Goal: Task Accomplishment & Management: Use online tool/utility

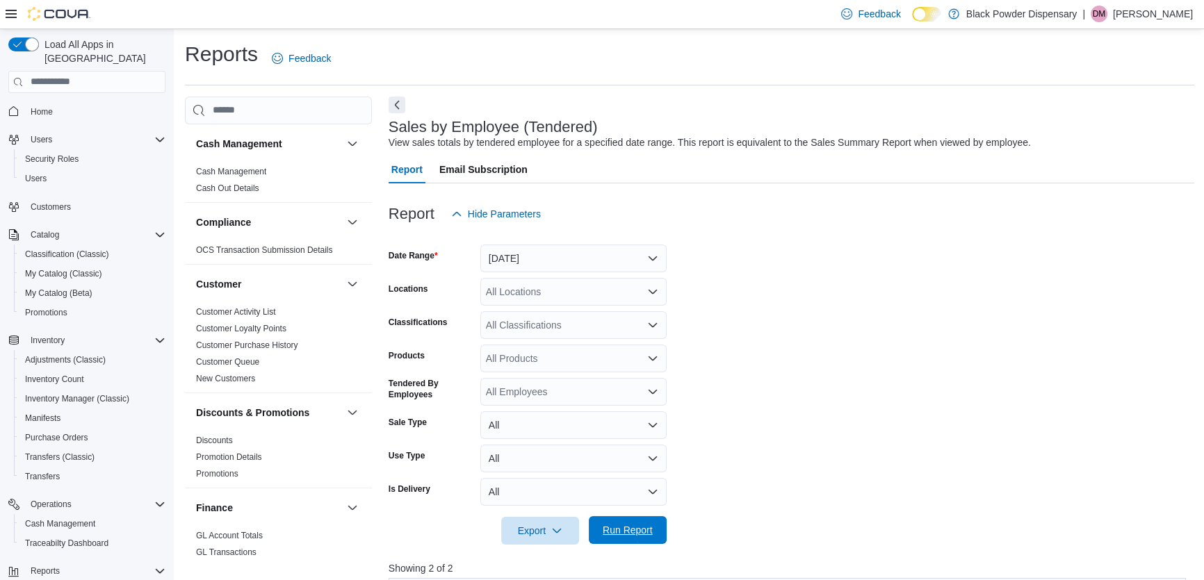
click at [637, 532] on span "Run Report" at bounding box center [628, 530] width 50 height 14
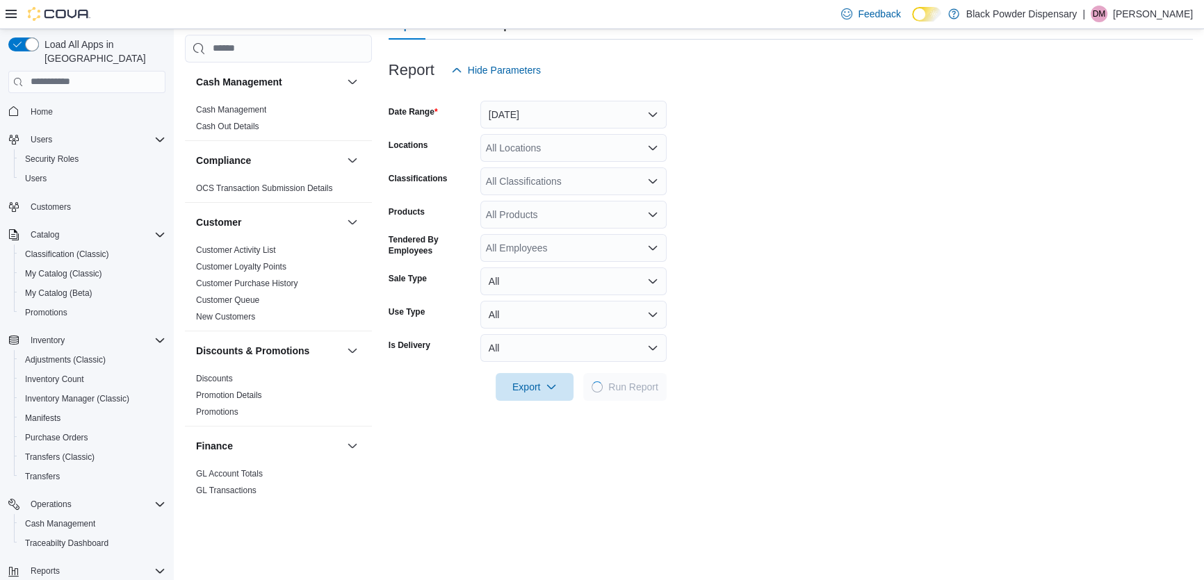
scroll to position [379, 0]
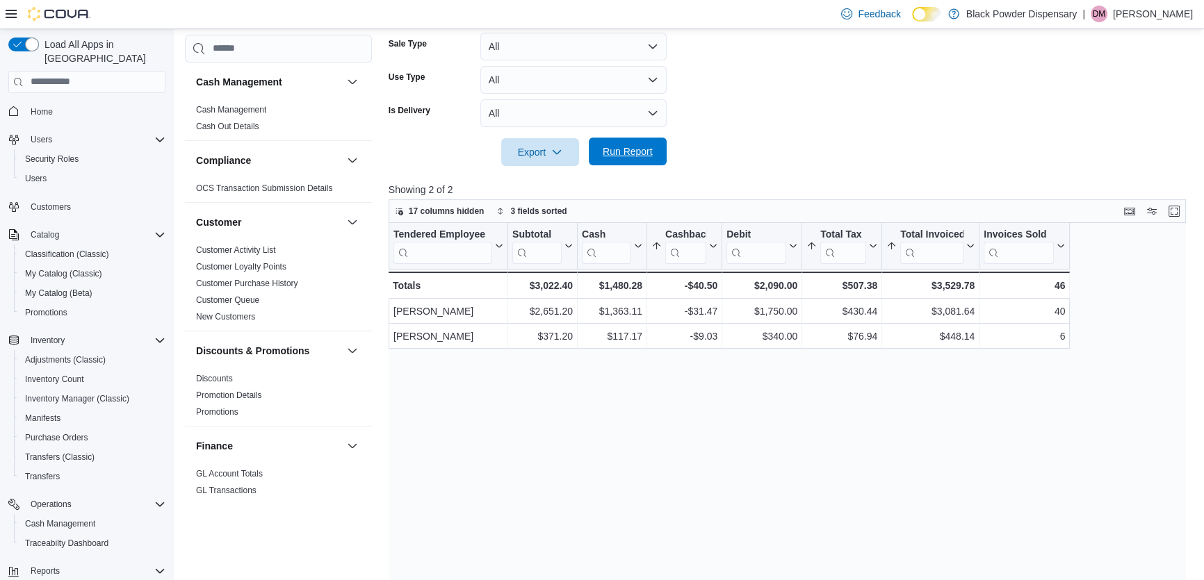
click at [632, 159] on span "Run Report" at bounding box center [627, 152] width 61 height 28
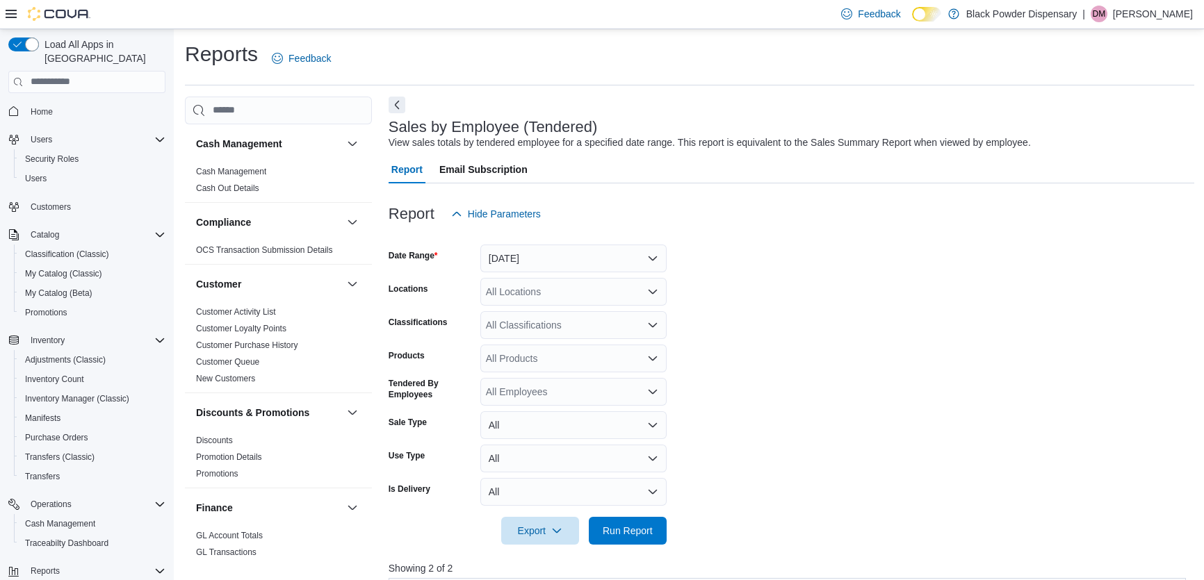
scroll to position [379, 0]
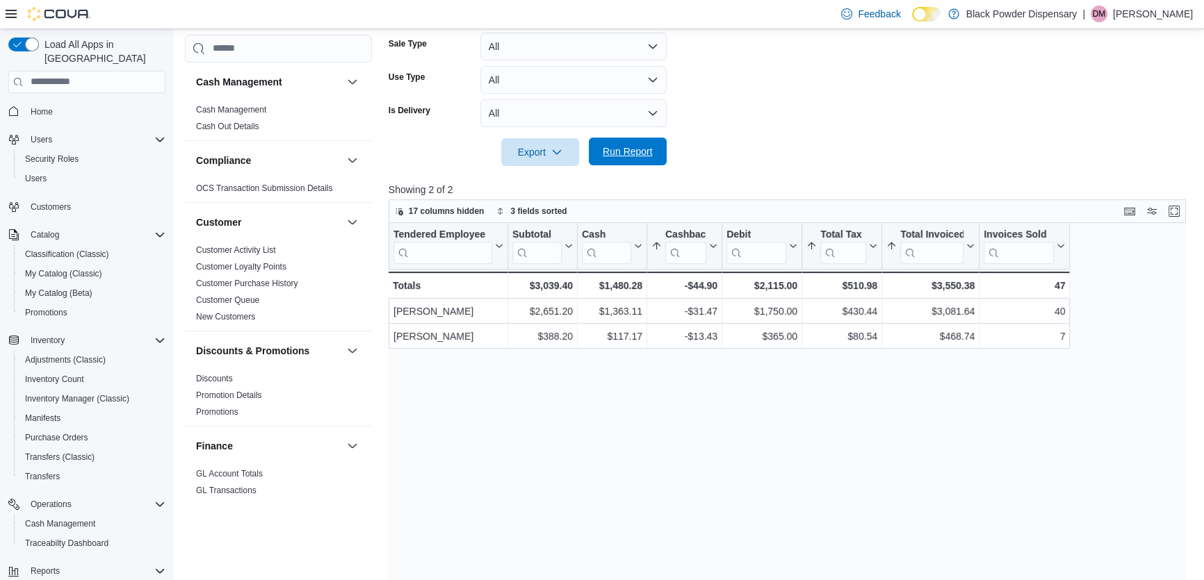
click at [620, 158] on span "Run Report" at bounding box center [627, 152] width 61 height 28
click at [601, 143] on span "Run Report" at bounding box center [627, 152] width 61 height 28
click at [625, 148] on span "Run Report" at bounding box center [628, 152] width 50 height 14
click at [640, 147] on span "Run Report" at bounding box center [628, 152] width 50 height 14
